Goal: Use online tool/utility: Use online tool/utility

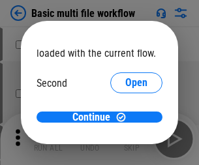
click at [125, 117] on span "Open" at bounding box center [136, 122] width 22 height 10
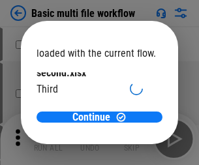
scroll to position [37, 0]
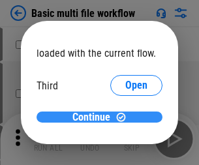
click at [95, 117] on span "Continue" at bounding box center [91, 117] width 38 height 10
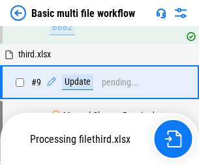
scroll to position [546, 0]
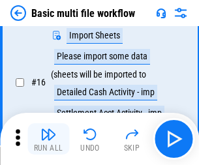
click at [48, 139] on img "button" at bounding box center [48, 135] width 16 height 16
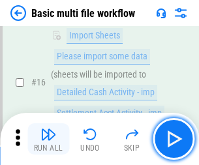
scroll to position [869, 0]
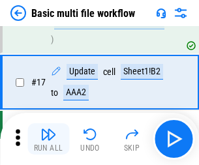
click at [48, 139] on img "button" at bounding box center [48, 135] width 16 height 16
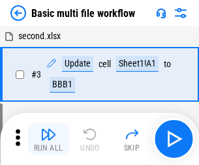
click at [48, 139] on img "button" at bounding box center [48, 135] width 16 height 16
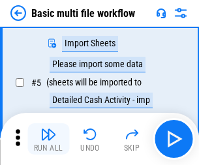
click at [48, 139] on img "button" at bounding box center [48, 135] width 16 height 16
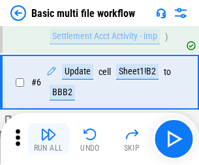
click at [48, 139] on img "button" at bounding box center [48, 135] width 16 height 16
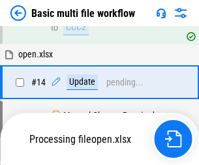
scroll to position [777, 0]
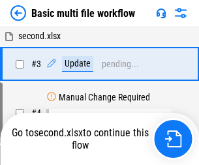
scroll to position [139, 0]
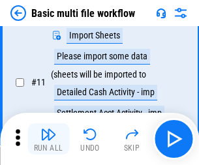
click at [48, 139] on img "button" at bounding box center [48, 135] width 16 height 16
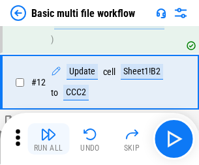
click at [48, 139] on img "button" at bounding box center [48, 135] width 16 height 16
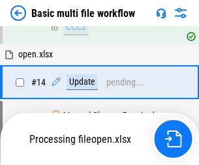
scroll to position [869, 0]
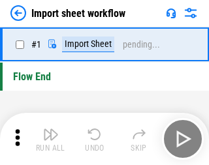
click at [48, 139] on img "button" at bounding box center [51, 135] width 16 height 16
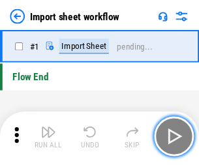
scroll to position [5, 0]
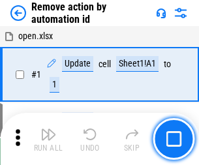
scroll to position [48, 0]
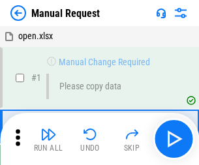
scroll to position [44, 0]
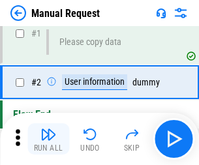
click at [48, 139] on img "button" at bounding box center [48, 135] width 16 height 16
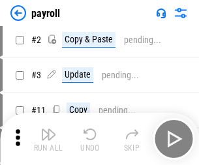
click at [48, 139] on img "button" at bounding box center [48, 135] width 16 height 16
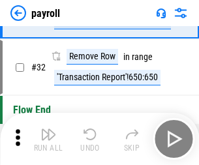
scroll to position [161, 0]
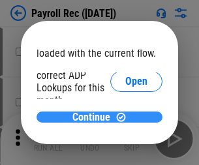
click at [95, 117] on span "Continue" at bounding box center [91, 117] width 38 height 10
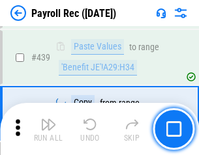
scroll to position [6697, 0]
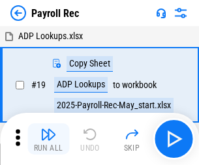
click at [48, 139] on img "button" at bounding box center [48, 135] width 16 height 16
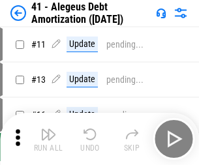
click at [48, 139] on img "button" at bounding box center [48, 135] width 16 height 16
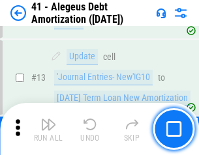
scroll to position [161, 0]
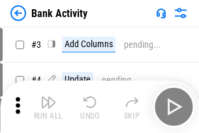
click at [48, 106] on img "button" at bounding box center [48, 102] width 16 height 16
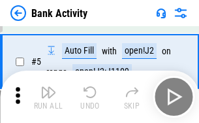
scroll to position [69, 0]
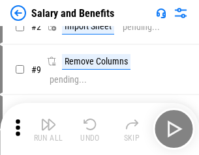
click at [48, 129] on img "button" at bounding box center [48, 125] width 16 height 16
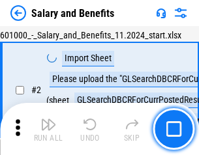
scroll to position [95, 0]
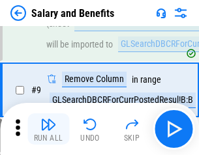
click at [48, 129] on img "button" at bounding box center [48, 125] width 16 height 16
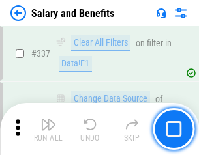
scroll to position [6112, 0]
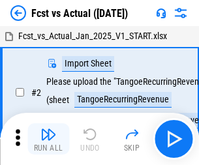
click at [48, 129] on img "button" at bounding box center [48, 135] width 16 height 16
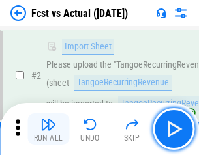
scroll to position [122, 0]
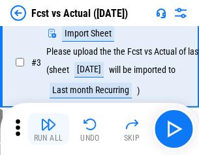
click at [48, 129] on img "button" at bounding box center [48, 125] width 16 height 16
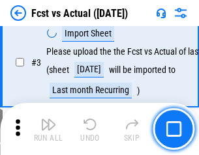
scroll to position [196, 0]
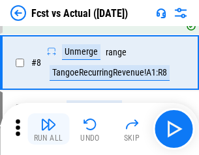
click at [48, 129] on img "button" at bounding box center [48, 125] width 16 height 16
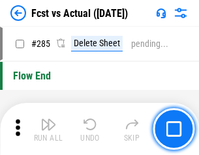
scroll to position [6178, 0]
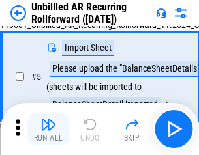
click at [48, 129] on img "button" at bounding box center [48, 125] width 16 height 16
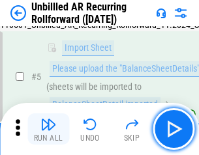
scroll to position [123, 0]
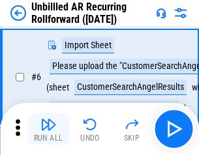
click at [48, 129] on img "button" at bounding box center [48, 125] width 16 height 16
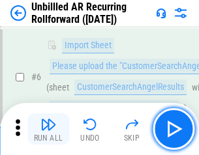
scroll to position [210, 0]
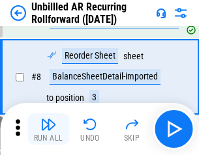
click at [48, 129] on img "button" at bounding box center [48, 125] width 16 height 16
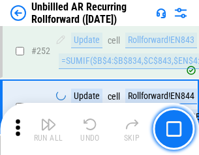
scroll to position [4434, 0]
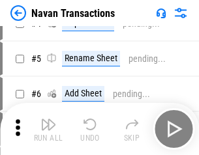
click at [48, 129] on img "button" at bounding box center [48, 125] width 16 height 16
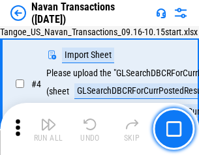
scroll to position [112, 0]
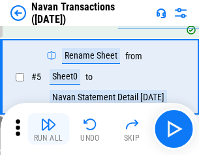
click at [48, 129] on img "button" at bounding box center [48, 125] width 16 height 16
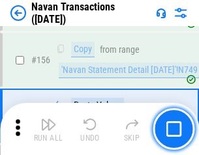
scroll to position [4232, 0]
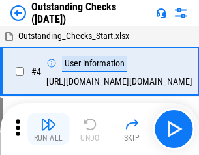
click at [48, 129] on img "button" at bounding box center [48, 125] width 16 height 16
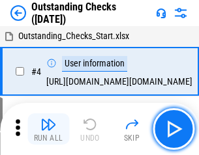
scroll to position [136, 0]
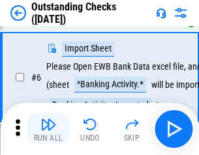
click at [48, 129] on img "button" at bounding box center [48, 125] width 16 height 16
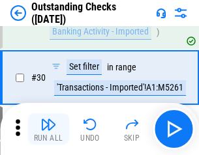
click at [48, 129] on img "button" at bounding box center [48, 125] width 16 height 16
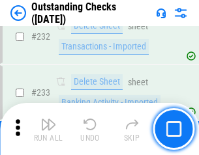
scroll to position [3964, 0]
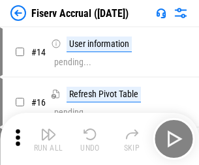
click at [48, 129] on img "button" at bounding box center [48, 135] width 16 height 16
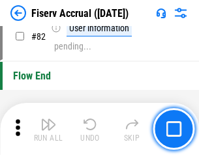
scroll to position [1715, 0]
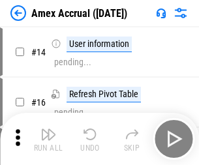
click at [48, 129] on img "button" at bounding box center [48, 135] width 16 height 16
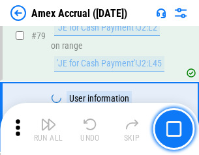
scroll to position [1694, 0]
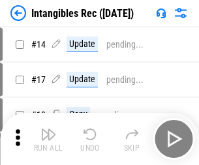
click at [48, 139] on img "button" at bounding box center [48, 135] width 16 height 16
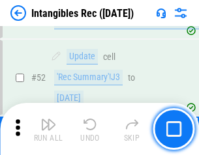
scroll to position [508, 0]
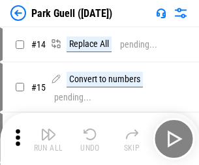
click at [48, 129] on img "button" at bounding box center [48, 135] width 16 height 16
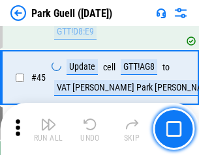
scroll to position [1632, 0]
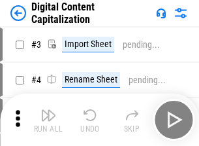
click at [48, 110] on img "button" at bounding box center [48, 115] width 16 height 16
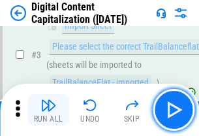
scroll to position [122, 0]
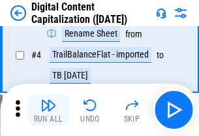
click at [48, 110] on img "button" at bounding box center [48, 105] width 16 height 16
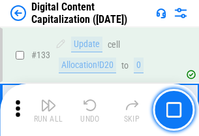
scroll to position [1384, 0]
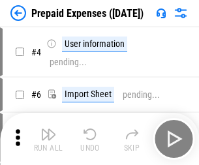
click at [48, 129] on img "button" at bounding box center [48, 135] width 16 height 16
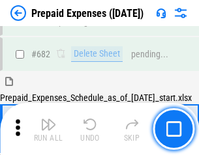
scroll to position [3589, 0]
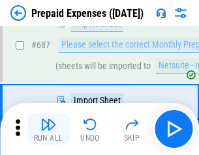
click at [48, 129] on img "button" at bounding box center [48, 125] width 16 height 16
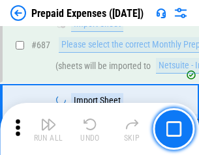
scroll to position [3656, 0]
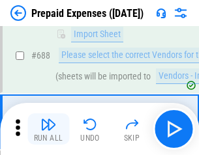
click at [48, 129] on img "button" at bounding box center [48, 125] width 16 height 16
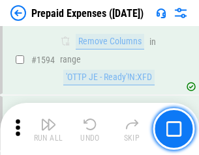
scroll to position [12710, 0]
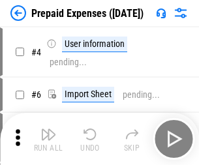
click at [48, 139] on img "button" at bounding box center [48, 135] width 16 height 16
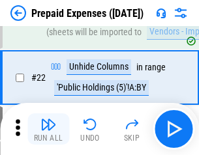
click at [48, 129] on img "button" at bounding box center [48, 125] width 16 height 16
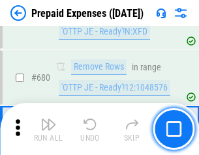
scroll to position [4546, 0]
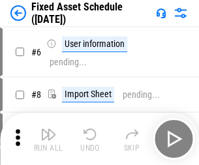
click at [48, 139] on img "button" at bounding box center [48, 135] width 16 height 16
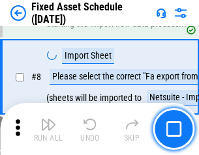
scroll to position [137, 0]
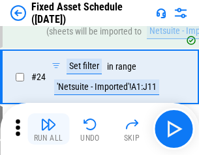
click at [48, 129] on img "button" at bounding box center [48, 125] width 16 height 16
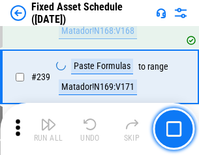
scroll to position [4044, 0]
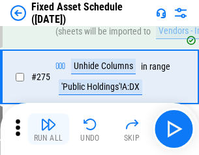
click at [48, 129] on img "button" at bounding box center [48, 125] width 16 height 16
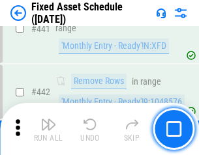
scroll to position [5835, 0]
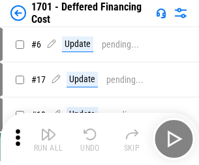
click at [48, 139] on img "button" at bounding box center [48, 135] width 16 height 16
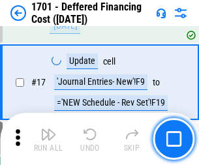
scroll to position [157, 0]
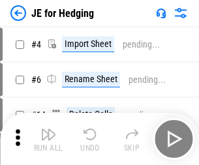
click at [48, 129] on img "button" at bounding box center [48, 135] width 16 height 16
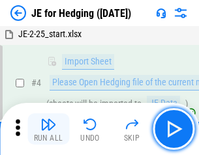
scroll to position [74, 0]
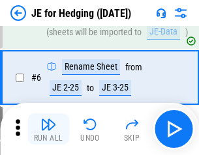
click at [48, 129] on img "button" at bounding box center [48, 125] width 16 height 16
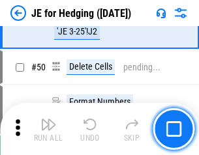
scroll to position [845, 0]
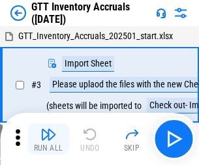
click at [48, 129] on img "button" at bounding box center [48, 135] width 16 height 16
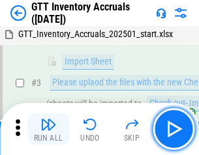
scroll to position [84, 0]
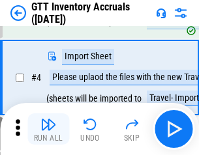
click at [48, 129] on img "button" at bounding box center [48, 125] width 16 height 16
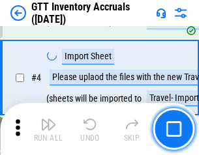
scroll to position [151, 0]
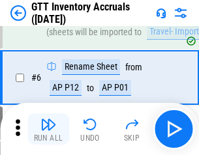
click at [48, 129] on img "button" at bounding box center [48, 125] width 16 height 16
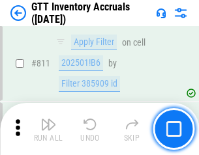
scroll to position [9908, 0]
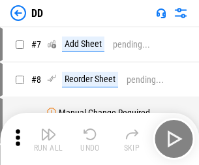
click at [48, 139] on img "button" at bounding box center [48, 135] width 16 height 16
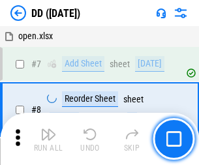
scroll to position [126, 0]
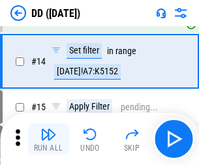
click at [48, 139] on img "button" at bounding box center [48, 135] width 16 height 16
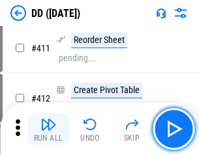
scroll to position [5916, 0]
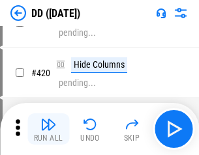
click at [48, 129] on img "button" at bounding box center [48, 125] width 16 height 16
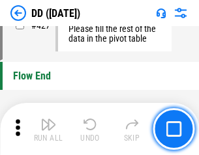
scroll to position [6248, 0]
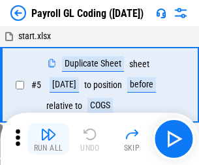
click at [48, 139] on img "button" at bounding box center [48, 135] width 16 height 16
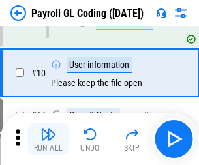
click at [48, 139] on img "button" at bounding box center [48, 135] width 16 height 16
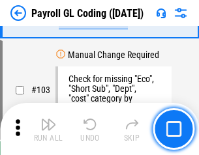
scroll to position [3063, 0]
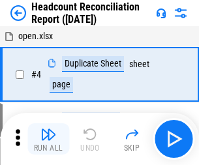
click at [48, 139] on img "button" at bounding box center [48, 135] width 16 height 16
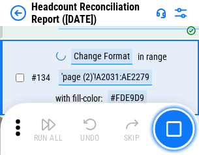
scroll to position [1569, 0]
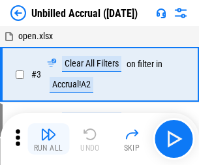
click at [48, 139] on img "button" at bounding box center [48, 135] width 16 height 16
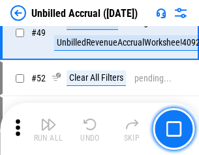
scroll to position [1184, 0]
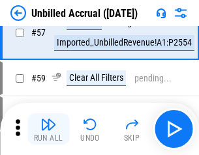
click at [48, 129] on img "button" at bounding box center [48, 125] width 16 height 16
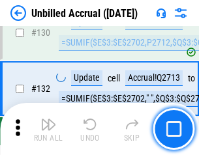
scroll to position [3888, 0]
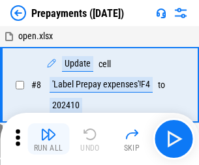
click at [48, 139] on img "button" at bounding box center [48, 135] width 16 height 16
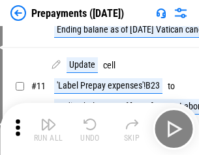
scroll to position [82, 0]
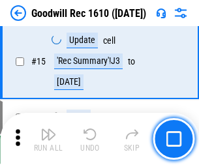
scroll to position [223, 0]
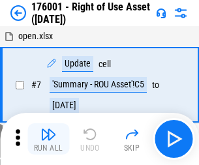
click at [48, 139] on img "button" at bounding box center [48, 135] width 16 height 16
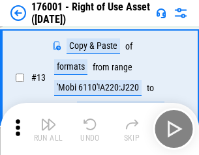
scroll to position [84, 0]
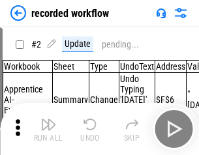
click at [48, 129] on img "button" at bounding box center [48, 125] width 16 height 16
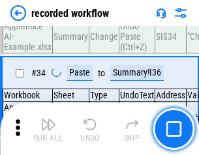
scroll to position [4080, 0]
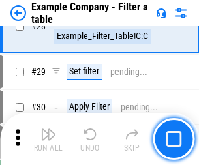
scroll to position [1194, 0]
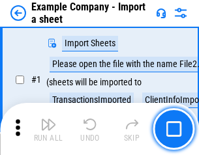
scroll to position [110, 0]
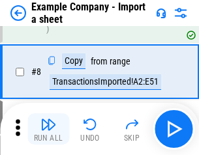
click at [48, 129] on img "button" at bounding box center [48, 125] width 16 height 16
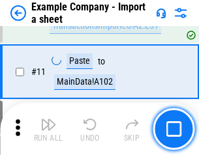
scroll to position [289, 0]
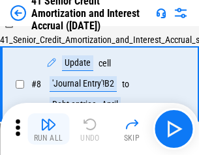
click at [48, 129] on img "button" at bounding box center [48, 125] width 16 height 16
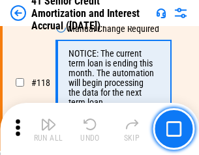
scroll to position [1232, 0]
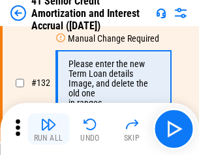
click at [48, 129] on img "button" at bounding box center [48, 125] width 16 height 16
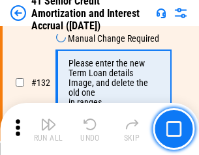
scroll to position [1364, 0]
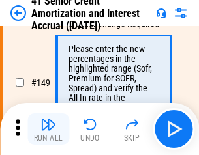
click at [48, 129] on img "button" at bounding box center [48, 125] width 16 height 16
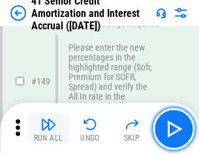
scroll to position [1501, 0]
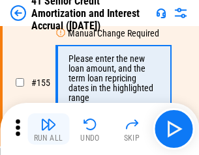
click at [48, 129] on img "button" at bounding box center [48, 125] width 16 height 16
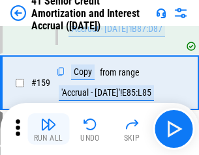
click at [48, 129] on img "button" at bounding box center [48, 125] width 16 height 16
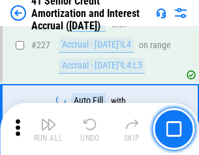
scroll to position [2924, 0]
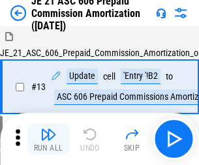
click at [48, 129] on img "button" at bounding box center [48, 135] width 16 height 16
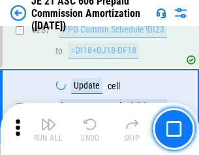
scroll to position [2402, 0]
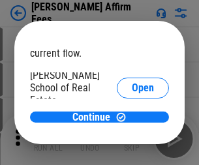
click at [132, 151] on span "Open" at bounding box center [143, 156] width 22 height 10
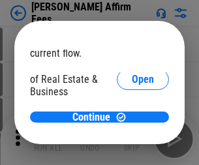
click at [132, 136] on span "Open" at bounding box center [143, 141] width 22 height 10
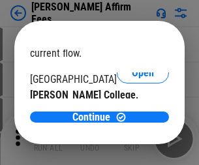
click at [132, 122] on span "Open" at bounding box center [143, 127] width 22 height 10
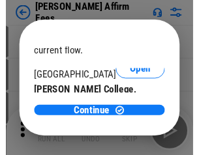
scroll to position [205, 0]
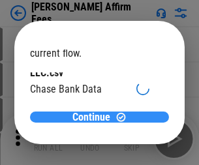
click at [95, 117] on span "Continue" at bounding box center [91, 117] width 38 height 10
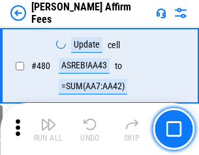
scroll to position [3550, 0]
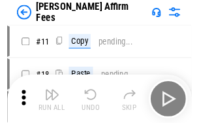
scroll to position [13, 0]
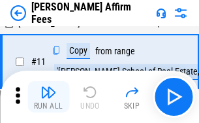
click at [48, 97] on img "button" at bounding box center [48, 92] width 16 height 16
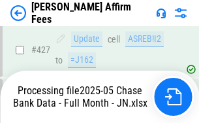
scroll to position [3378, 0]
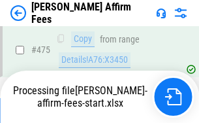
scroll to position [3443, 0]
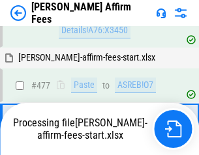
scroll to position [3483, 0]
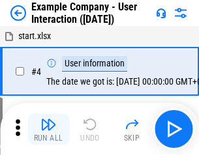
click at [48, 129] on img "button" at bounding box center [48, 125] width 16 height 16
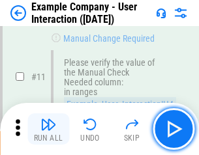
scroll to position [283, 0]
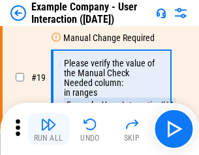
click at [48, 129] on img "button" at bounding box center [48, 125] width 16 height 16
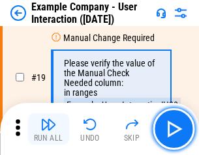
click at [48, 129] on img "button" at bounding box center [48, 125] width 16 height 16
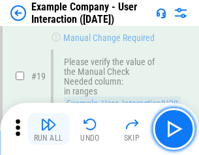
scroll to position [360, 0]
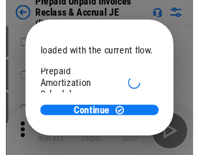
scroll to position [78, 0]
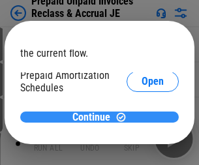
click at [95, 117] on span "Continue" at bounding box center [91, 117] width 38 height 10
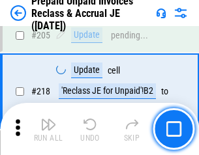
scroll to position [1692, 0]
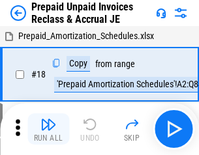
click at [48, 129] on img "button" at bounding box center [48, 125] width 16 height 16
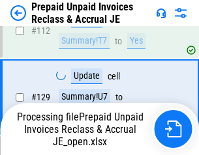
scroll to position [1065, 0]
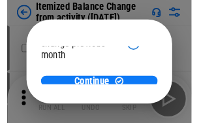
scroll to position [95, 0]
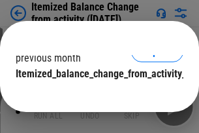
click at [95, 95] on span "Continue" at bounding box center [91, 100] width 38 height 10
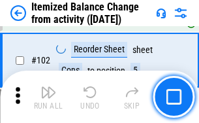
scroll to position [2183, 0]
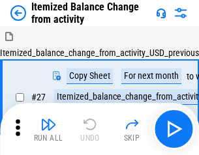
scroll to position [20, 0]
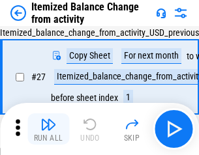
click at [48, 129] on img "button" at bounding box center [48, 125] width 16 height 16
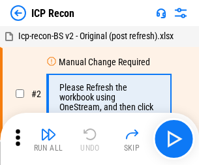
scroll to position [6, 0]
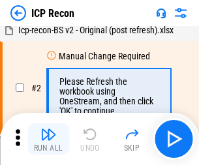
click at [48, 139] on img "button" at bounding box center [48, 135] width 16 height 16
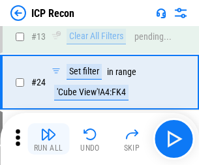
click at [48, 139] on img "button" at bounding box center [48, 135] width 16 height 16
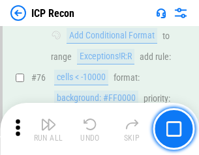
scroll to position [1173, 0]
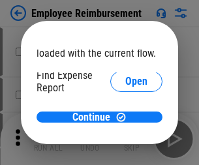
click at [125, 151] on span "Open" at bounding box center [136, 156] width 22 height 10
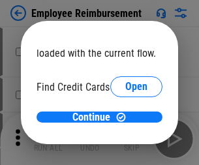
scroll to position [76, 0]
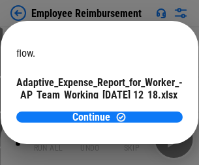
click at [146, 110] on span "Open" at bounding box center [157, 115] width 22 height 10
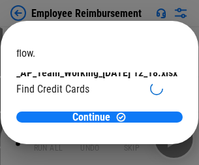
scroll to position [136, 0]
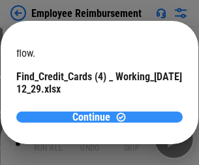
click at [95, 117] on span "Continue" at bounding box center [91, 117] width 38 height 10
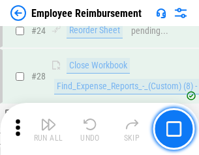
scroll to position [610, 0]
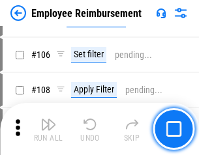
click at [48, 129] on img "button" at bounding box center [48, 125] width 16 height 16
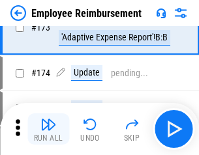
click at [48, 129] on img "button" at bounding box center [48, 125] width 16 height 16
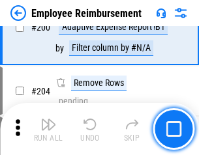
scroll to position [3303, 0]
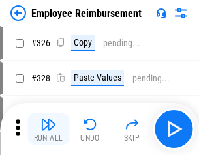
click at [48, 129] on img "button" at bounding box center [48, 125] width 16 height 16
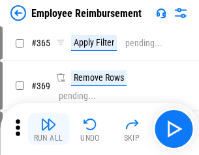
click at [48, 129] on img "button" at bounding box center [48, 125] width 16 height 16
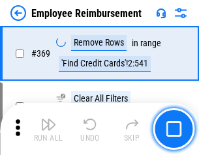
scroll to position [6730, 0]
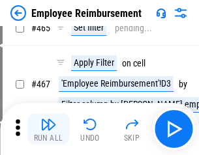
click at [48, 129] on img "button" at bounding box center [48, 125] width 16 height 16
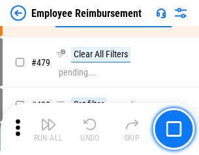
click at [48, 129] on img "button" at bounding box center [48, 125] width 16 height 16
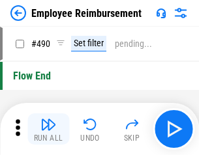
click at [48, 129] on img "button" at bounding box center [48, 125] width 16 height 16
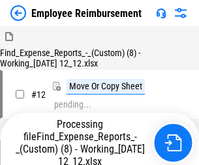
scroll to position [44, 0]
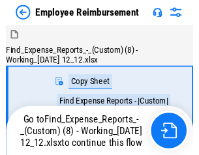
scroll to position [44, 0]
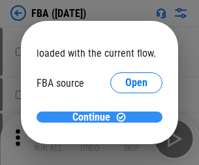
click at [95, 117] on span "Continue" at bounding box center [91, 117] width 38 height 10
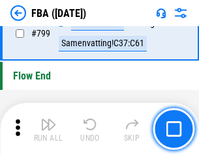
scroll to position [11686, 0]
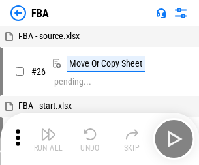
click at [48, 139] on img "button" at bounding box center [48, 135] width 16 height 16
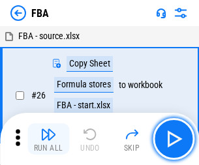
scroll to position [13, 0]
